Goal: Transaction & Acquisition: Purchase product/service

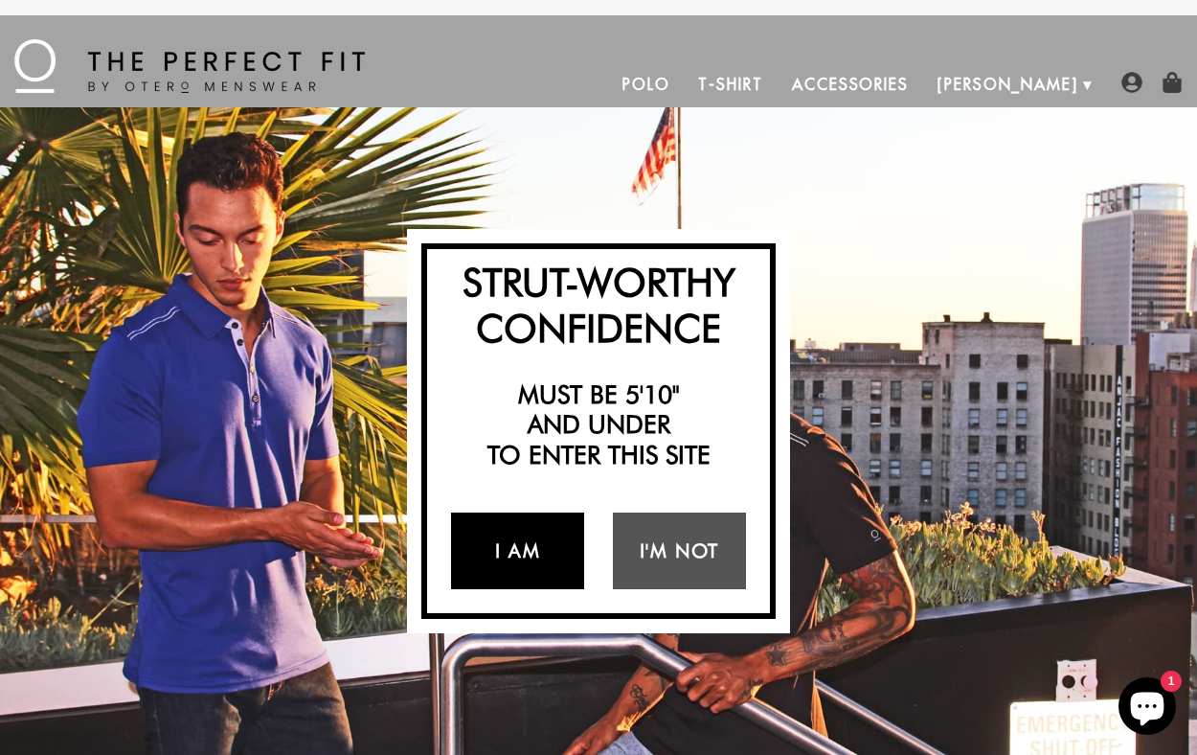
click at [524, 558] on link "I Am" at bounding box center [517, 550] width 133 height 77
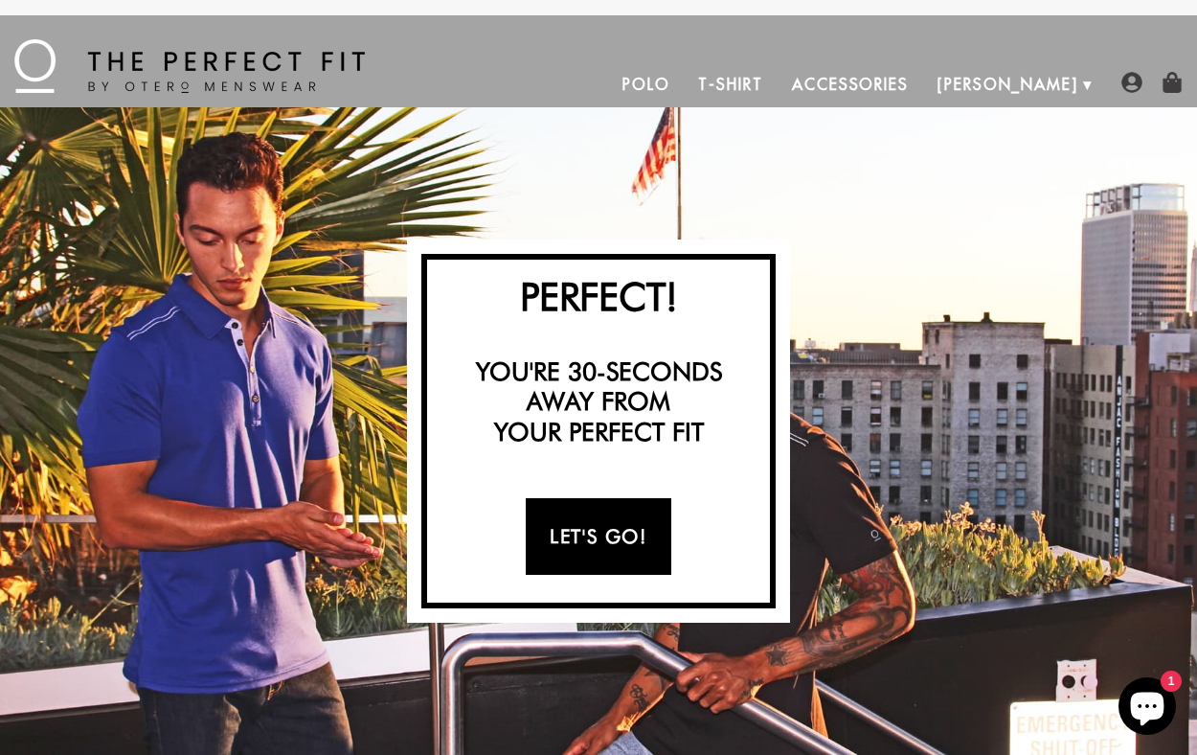
click at [588, 526] on link "Let's Go!" at bounding box center [598, 536] width 145 height 77
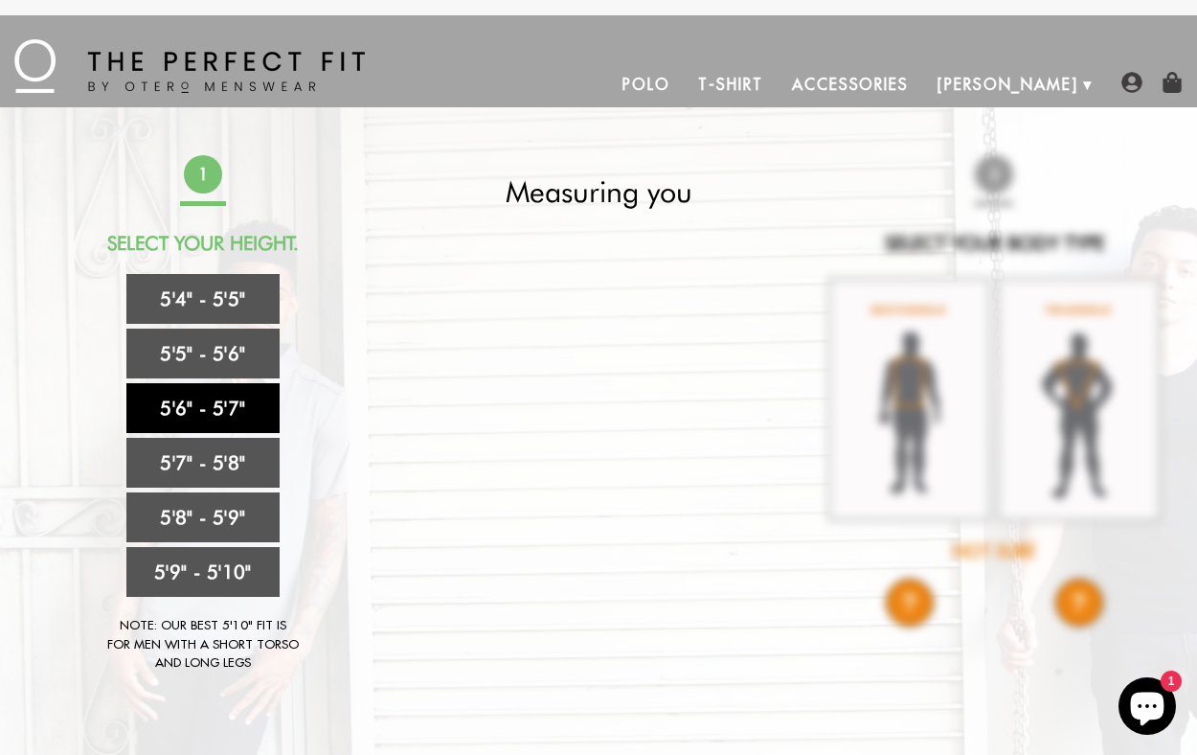
click at [195, 406] on link "5'6" - 5'7"" at bounding box center [202, 408] width 153 height 50
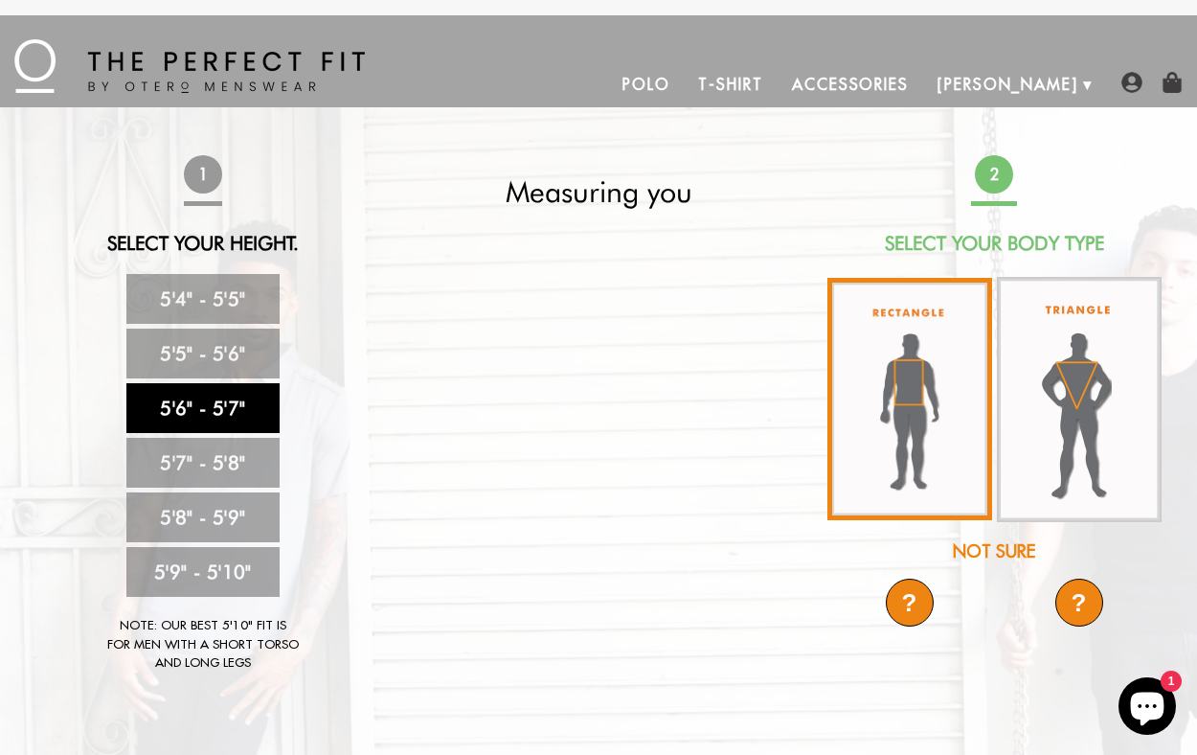
click at [900, 386] on img at bounding box center [910, 399] width 165 height 242
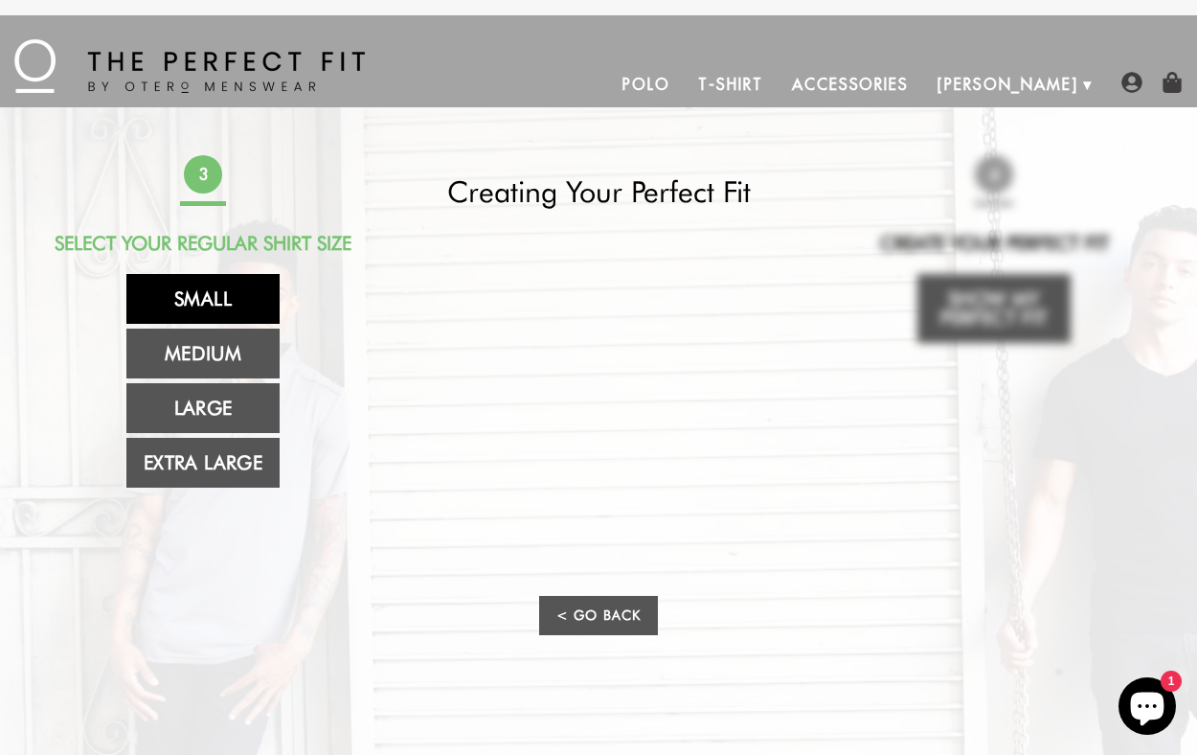
click at [202, 299] on link "Small" at bounding box center [202, 299] width 153 height 50
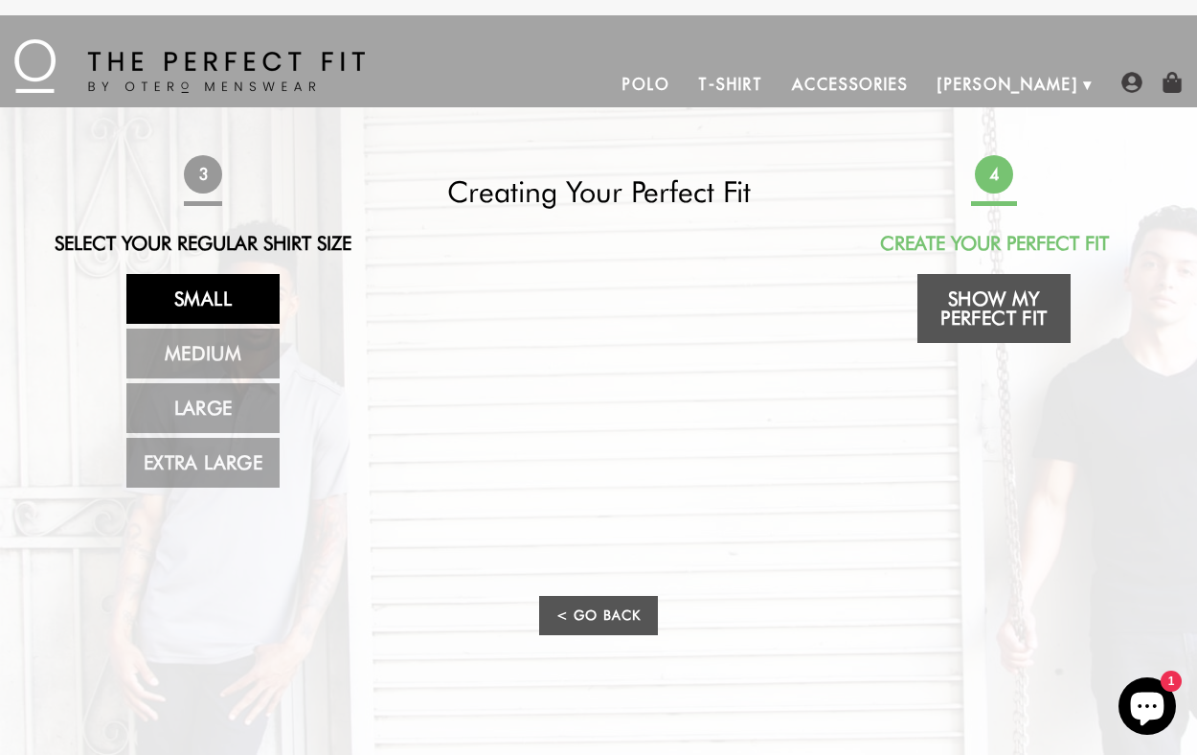
click at [923, 84] on link "Accessories" at bounding box center [851, 84] width 146 height 46
